Goal: Task Accomplishment & Management: Manage account settings

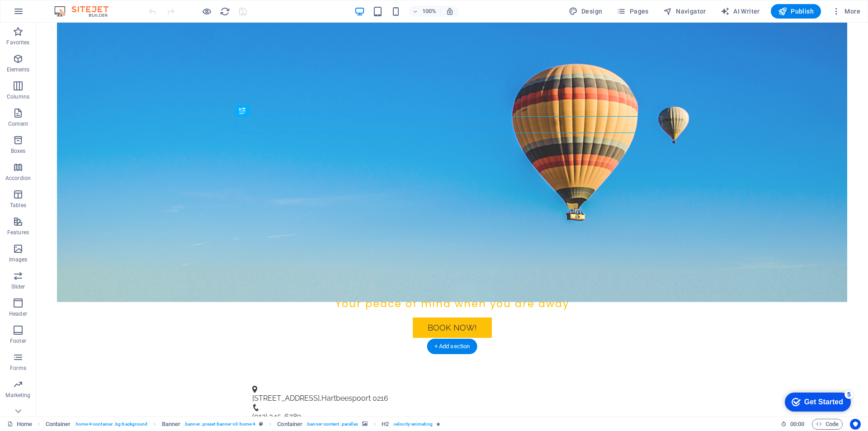
scroll to position [226, 0]
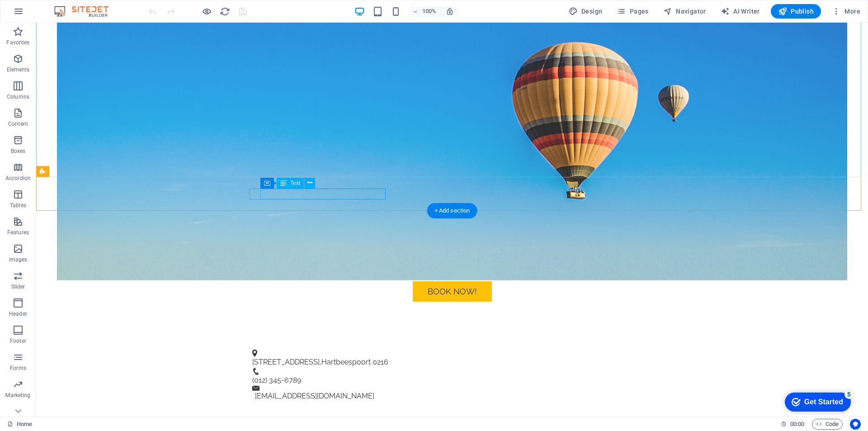
click at [327, 358] on span "Hartbeespoort" at bounding box center [345, 362] width 49 height 9
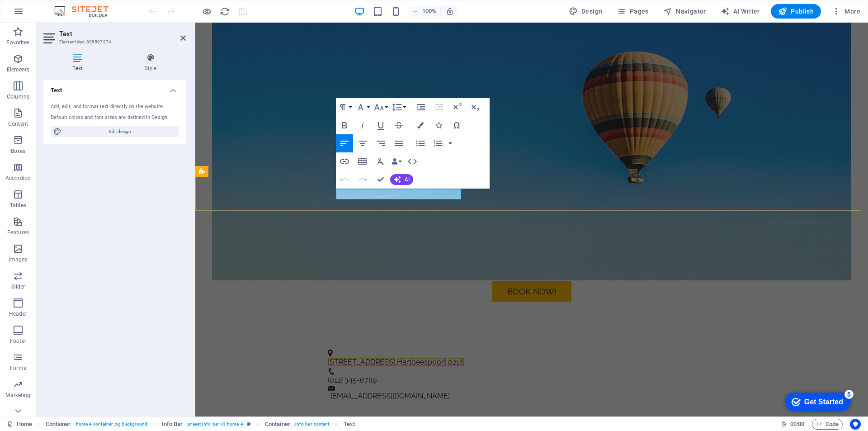
click at [460, 358] on span "0216" at bounding box center [456, 362] width 16 height 9
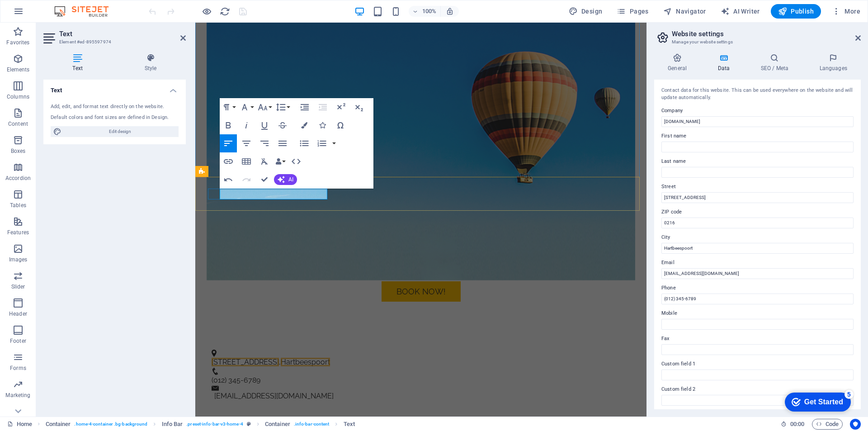
click at [324, 358] on span "Hartbeespoort" at bounding box center [305, 362] width 49 height 9
click at [274, 358] on span "123 Pet Care Ave" at bounding box center [245, 362] width 67 height 9
click at [664, 121] on input "hartieshouseandpetsitting.co.za" at bounding box center [757, 121] width 192 height 11
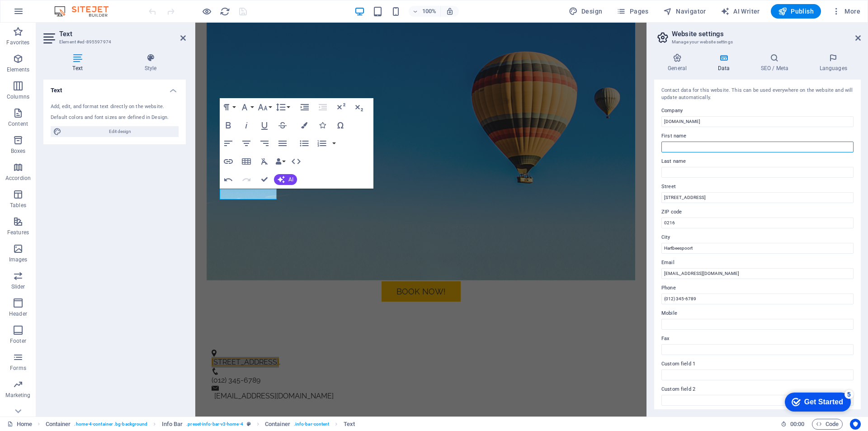
click at [701, 148] on input "First name" at bounding box center [757, 146] width 192 height 11
type input "Gian"
click at [697, 175] on input "Last name" at bounding box center [757, 172] width 192 height 11
type input "Martin"
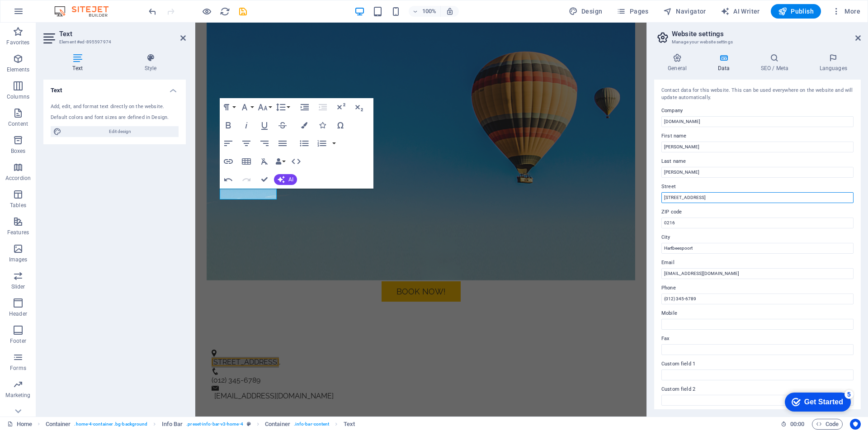
drag, startPoint x: 714, startPoint y: 198, endPoint x: 657, endPoint y: 202, distance: 56.6
click at [657, 202] on div "Contact data for this website. This can be used everywhere on the website and w…" at bounding box center [757, 245] width 207 height 330
type input "House number 3 on portion 4, JQ, [GEOGRAPHIC_DATA]"
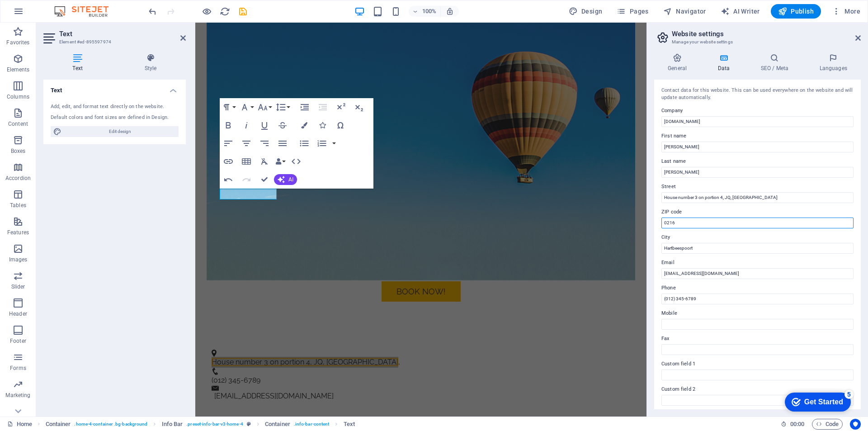
drag, startPoint x: 688, startPoint y: 224, endPoint x: 647, endPoint y: 224, distance: 41.1
click at [647, 224] on aside "Website settings Manage your website settings General Data SEO / Meta Languages…" at bounding box center [756, 220] width 221 height 394
type input "2805"
drag, startPoint x: 706, startPoint y: 247, endPoint x: 653, endPoint y: 247, distance: 52.4
click at [653, 247] on div "General Data SEO / Meta Languages Website name hartieshouseandpetsitting.co.za …" at bounding box center [757, 231] width 221 height 370
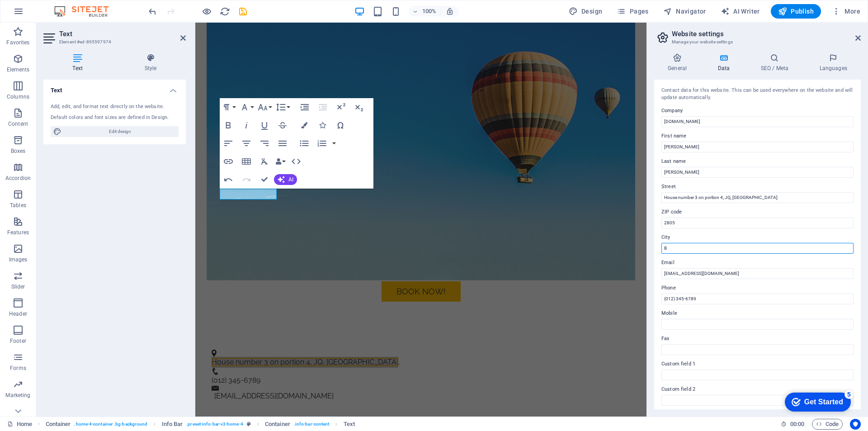
type input "Brits"
drag, startPoint x: 896, startPoint y: 322, endPoint x: 602, endPoint y: 297, distance: 295.3
type input "0610506009"
click at [700, 326] on input "Mobile" at bounding box center [757, 324] width 192 height 11
type input "0610506009"
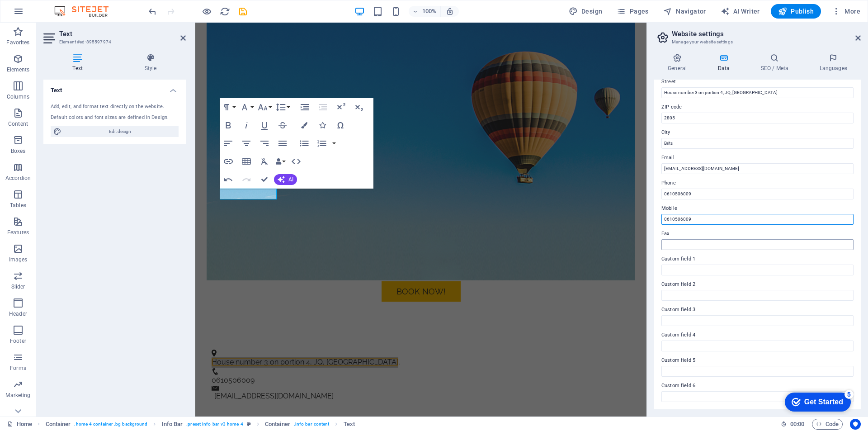
scroll to position [0, 0]
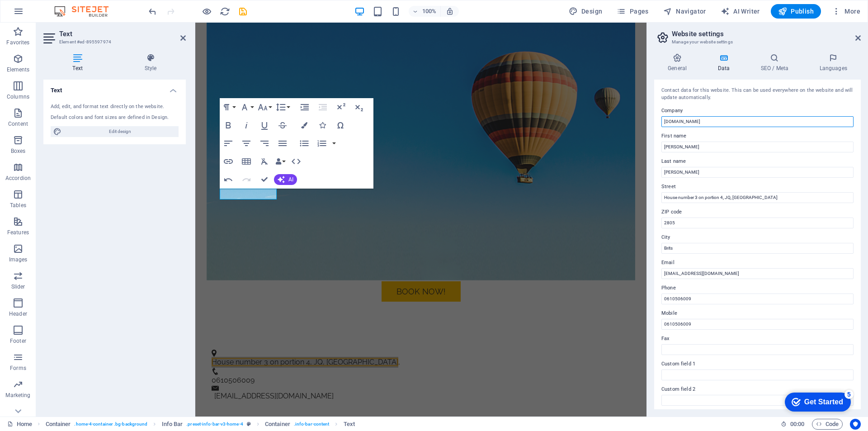
drag, startPoint x: 932, startPoint y: 145, endPoint x: 644, endPoint y: 121, distance: 289.4
type input "Harties House & Pet Sitting"
click at [810, 395] on div "checkmark Get Started 5" at bounding box center [818, 401] width 66 height 19
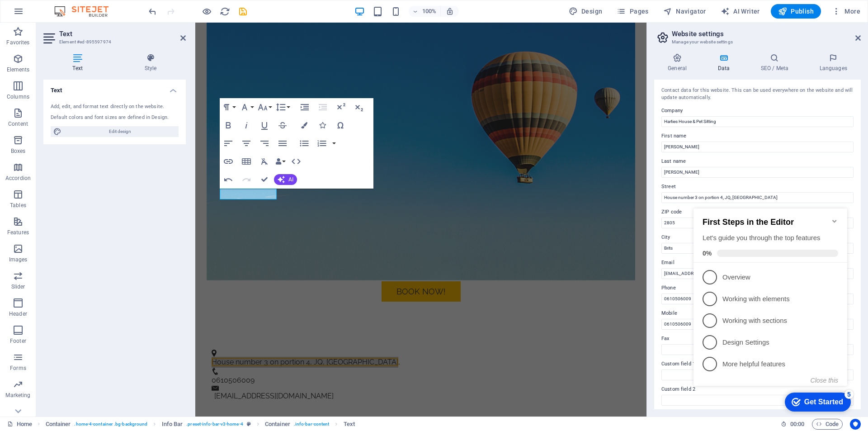
click at [810, 398] on div "Get Started" at bounding box center [823, 402] width 39 height 8
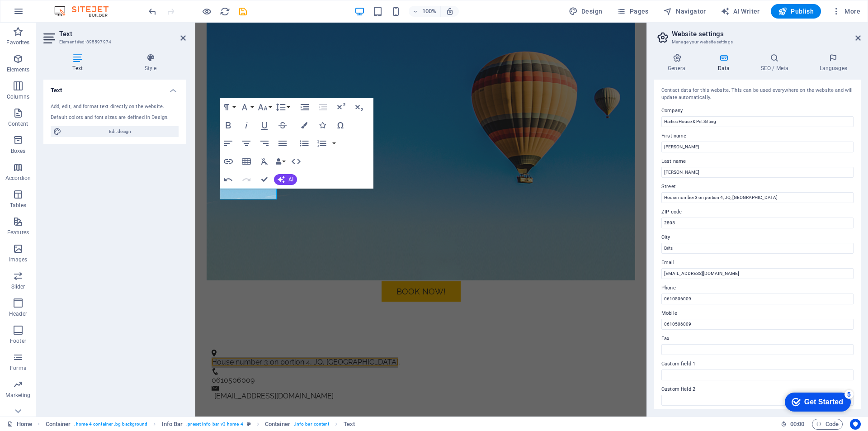
drag, startPoint x: 809, startPoint y: 401, endPoint x: 893, endPoint y: 592, distance: 208.7
click at [809, 401] on div "Get Started" at bounding box center [823, 402] width 39 height 8
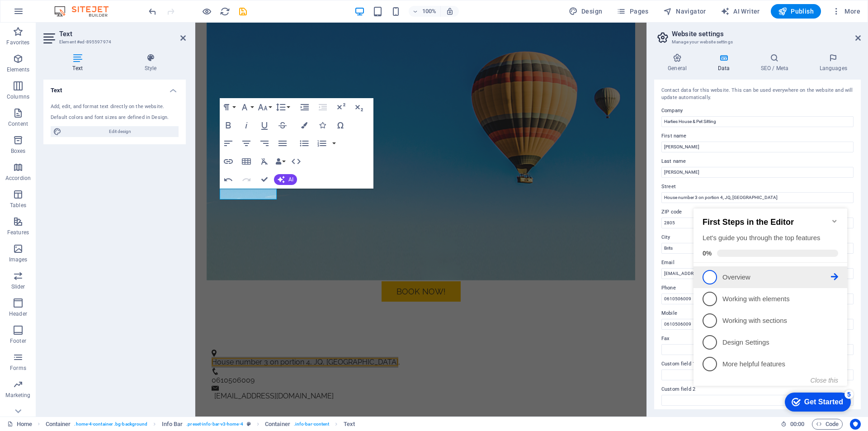
click at [726, 277] on p "Overview - incomplete" at bounding box center [776, 277] width 108 height 9
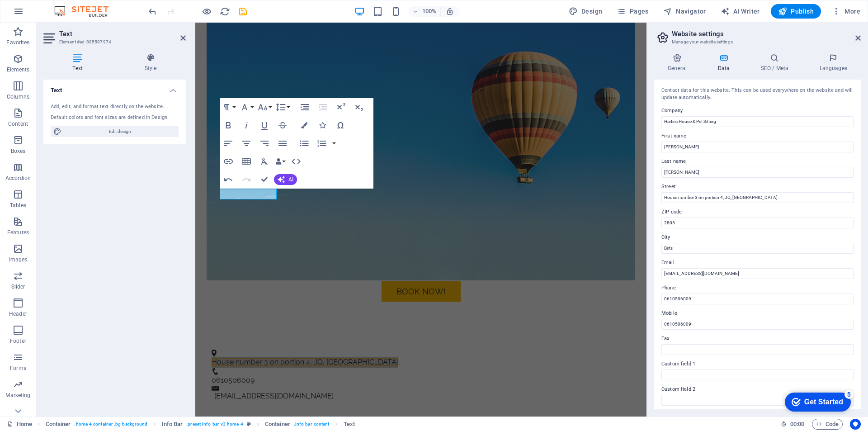
click at [811, 395] on div "checkmark Get Started 5" at bounding box center [818, 401] width 66 height 19
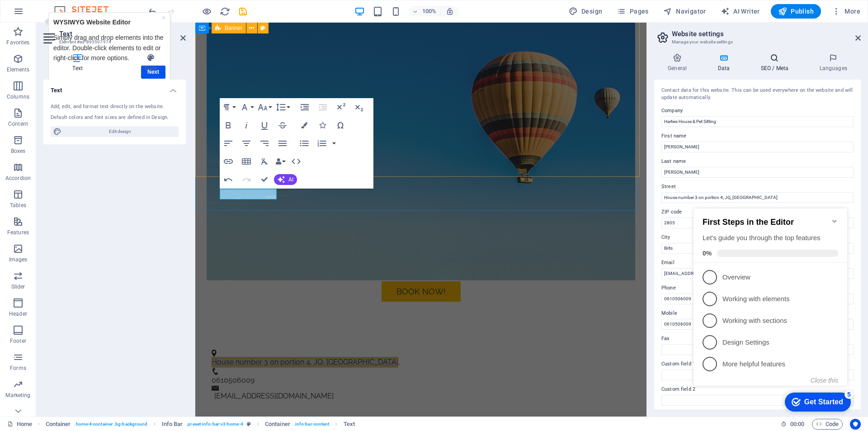
click at [770, 62] on h4 "SEO / Meta" at bounding box center [776, 62] width 59 height 19
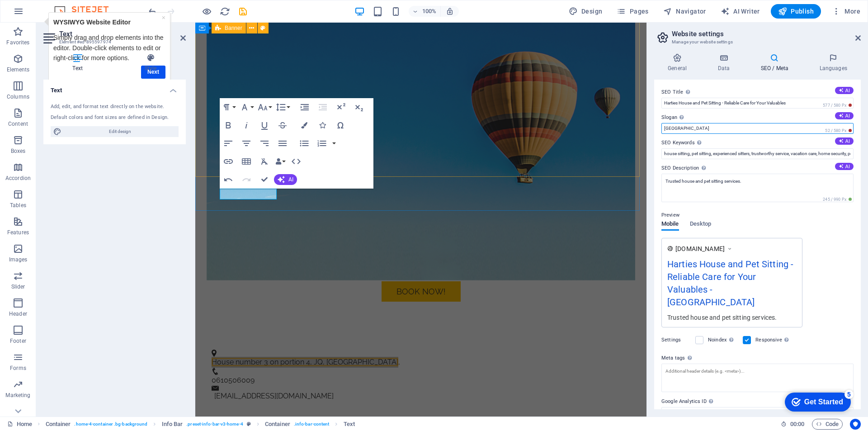
drag, startPoint x: 687, startPoint y: 127, endPoint x: 656, endPoint y: 127, distance: 30.7
click at [656, 127] on div "SEO Title The title of your website - make it something that stands out in sear…" at bounding box center [757, 245] width 207 height 330
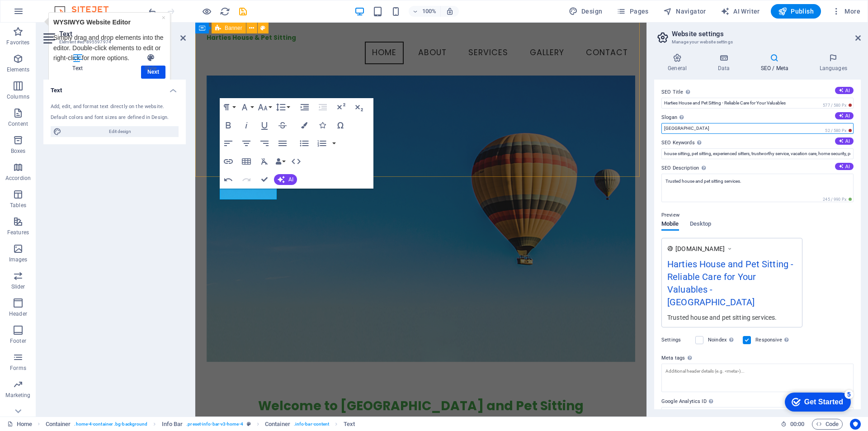
scroll to position [45, 0]
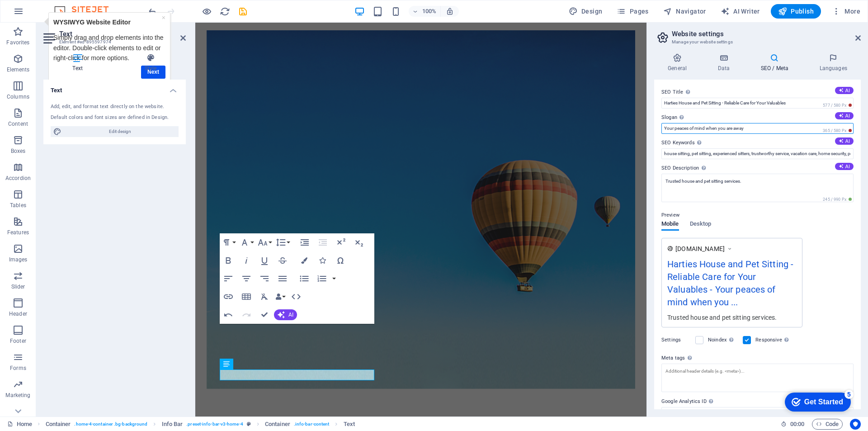
click at [687, 129] on input "Your peaces of mind when you are away" at bounding box center [757, 128] width 192 height 11
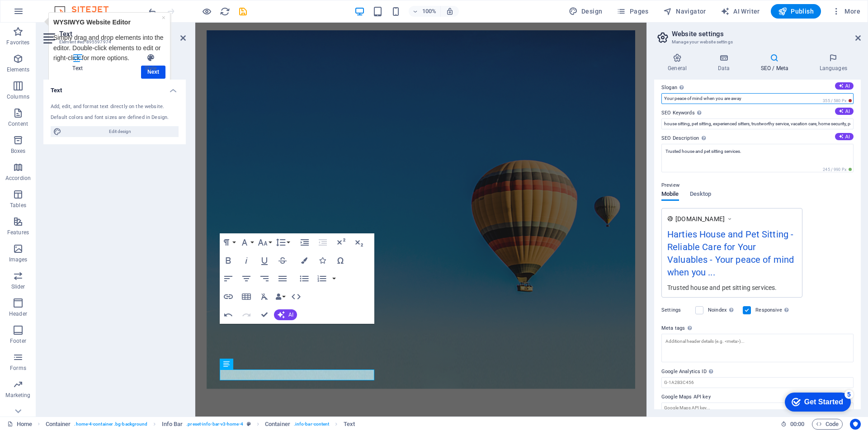
scroll to position [41, 0]
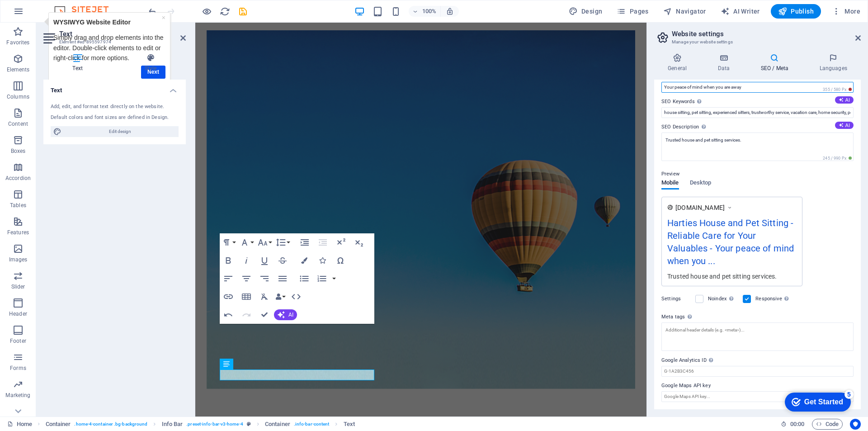
type input "Your peace of mind when you are away"
click at [820, 398] on div "Get Started" at bounding box center [823, 402] width 39 height 8
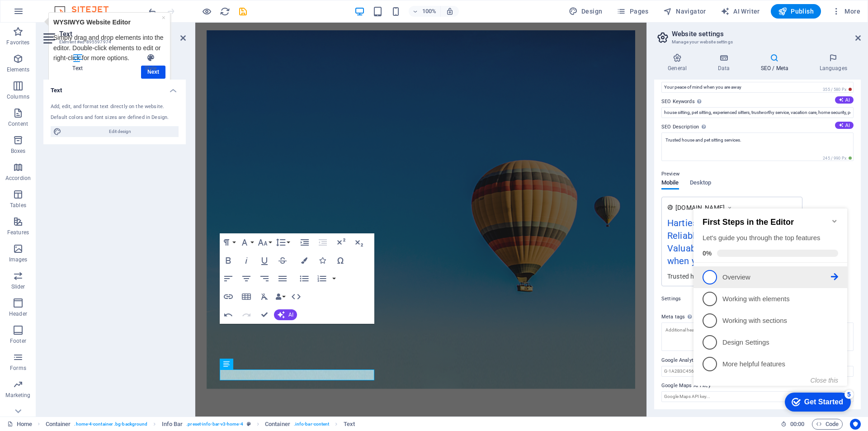
click at [739, 276] on p "Overview - incomplete" at bounding box center [776, 277] width 108 height 9
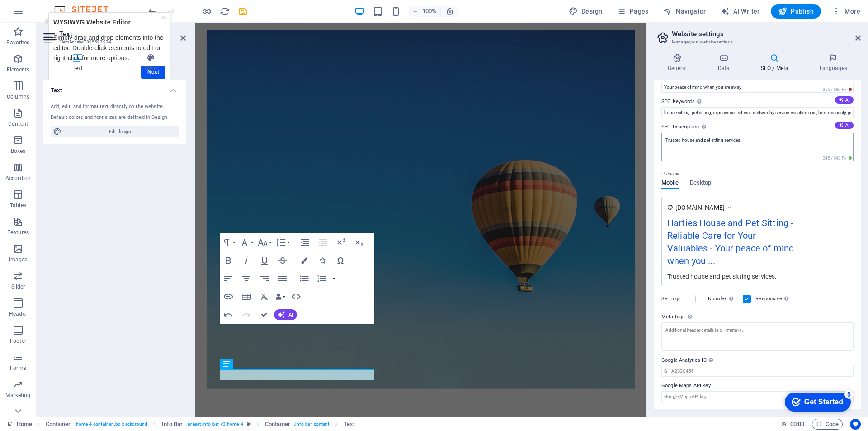
scroll to position [0, 0]
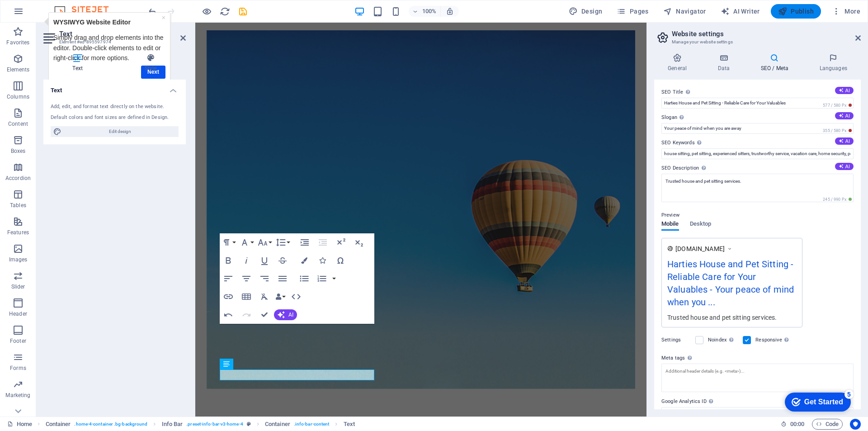
click at [797, 7] on span "Publish" at bounding box center [796, 11] width 36 height 9
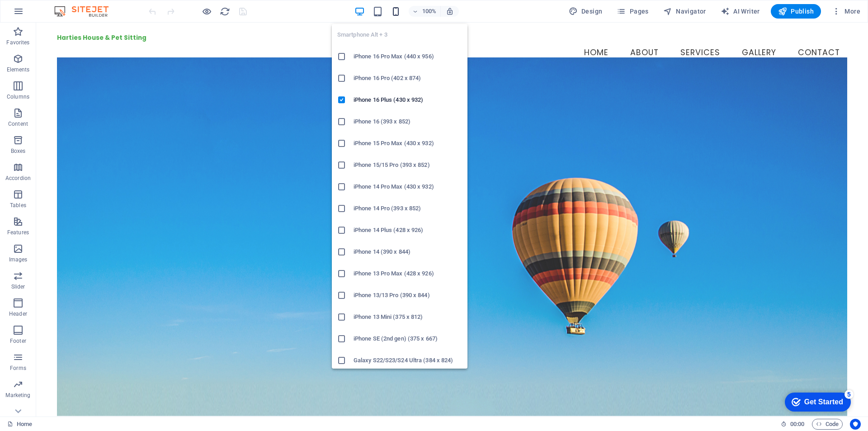
click at [395, 9] on icon "button" at bounding box center [396, 11] width 10 height 10
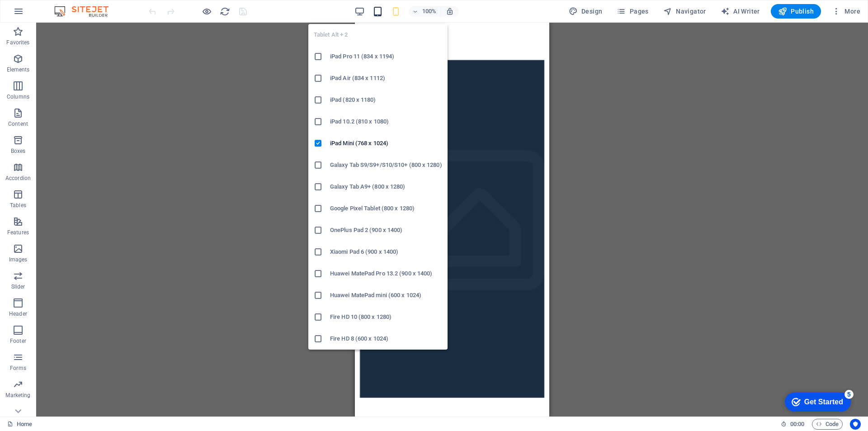
click at [379, 13] on icon "button" at bounding box center [377, 11] width 10 height 10
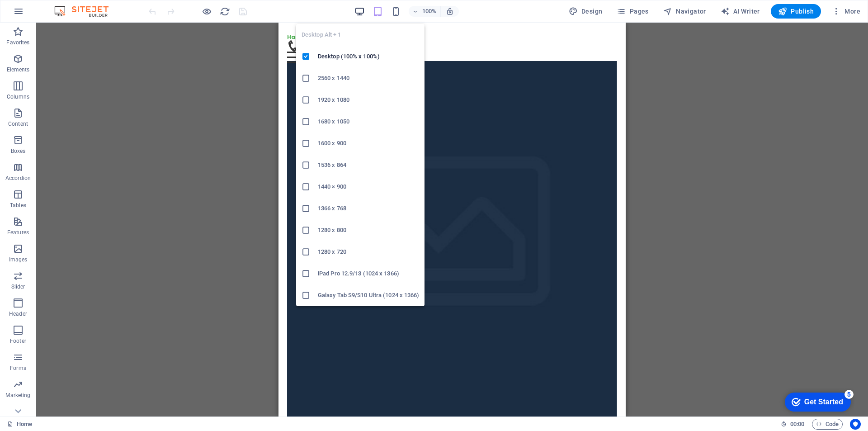
click at [361, 13] on icon "button" at bounding box center [359, 11] width 10 height 10
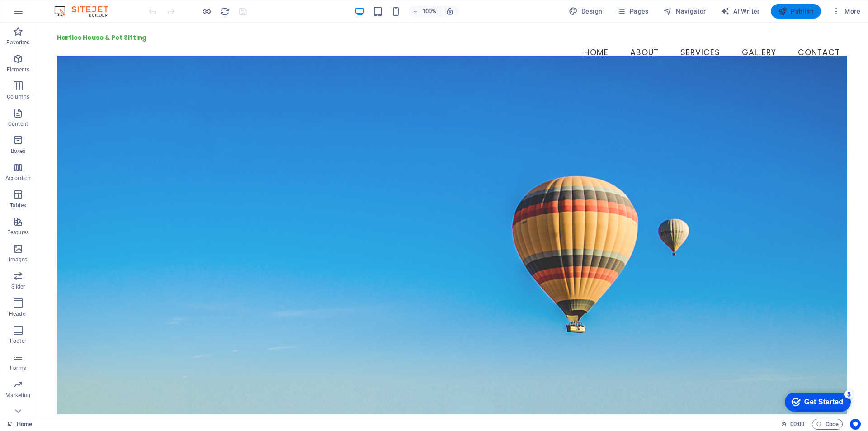
click at [796, 13] on span "Publish" at bounding box center [796, 11] width 36 height 9
